Goal: Navigation & Orientation: Find specific page/section

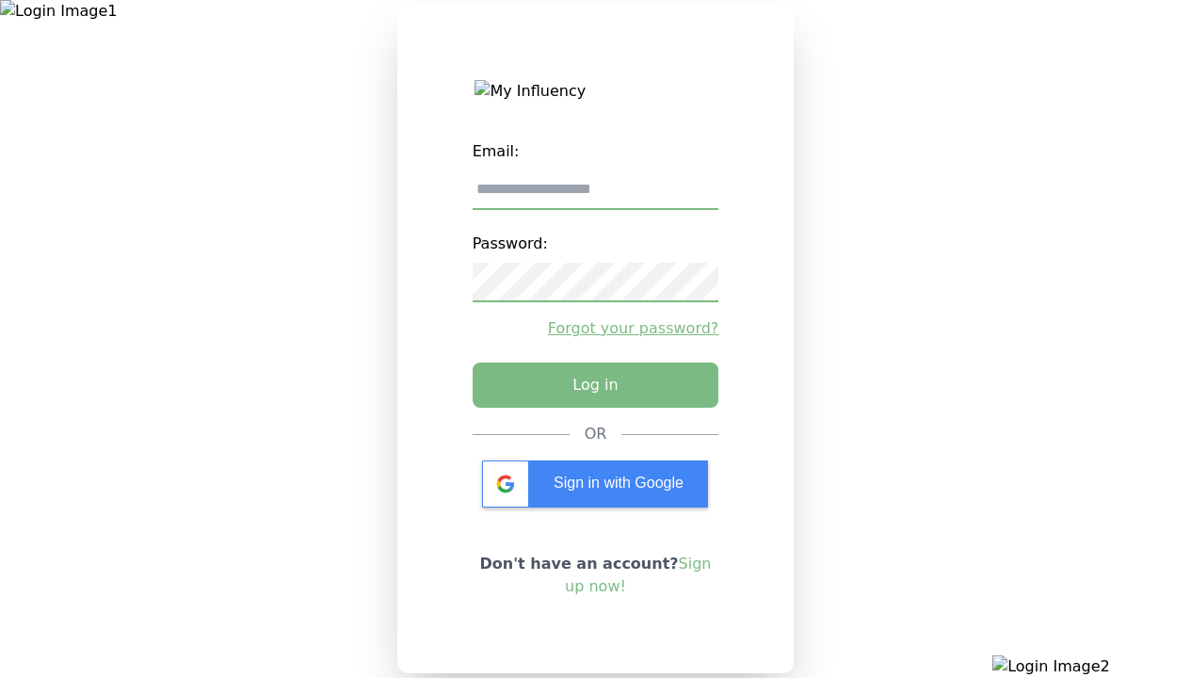
click at [595, 197] on input "email" at bounding box center [596, 190] width 247 height 40
type input "**********"
